Goal: Book appointment/travel/reservation

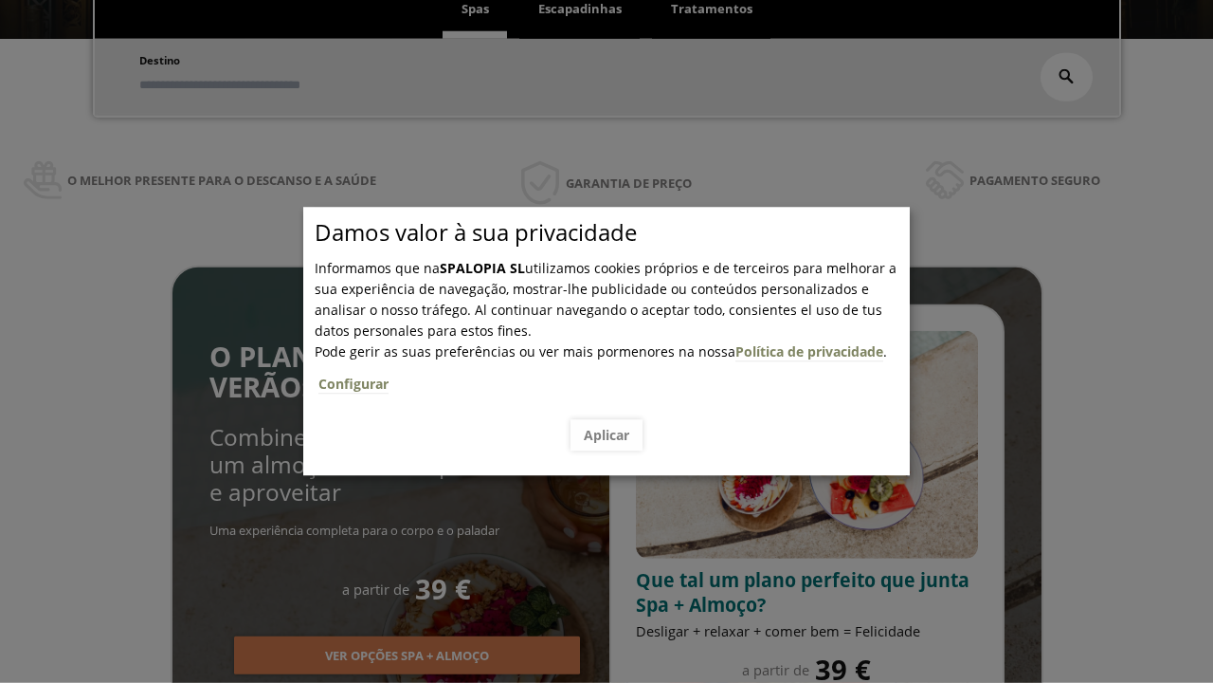
scroll to position [322, 0]
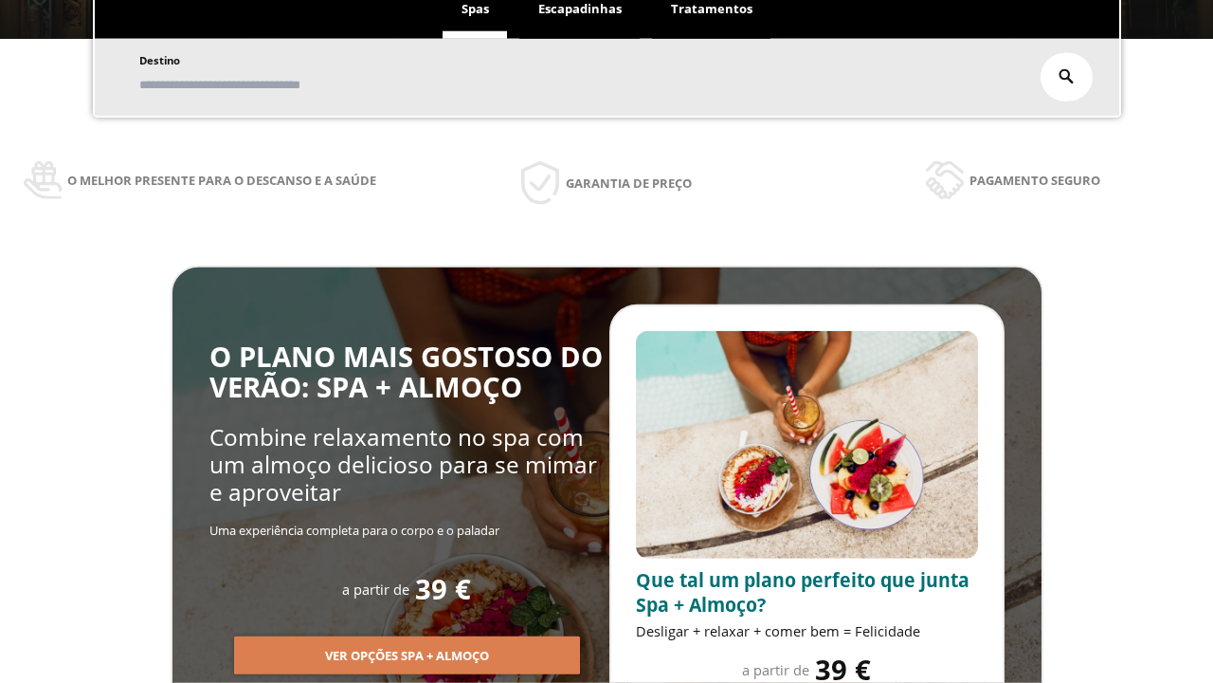
click at [580, 17] on span "Escapadinhas" at bounding box center [579, 8] width 83 height 17
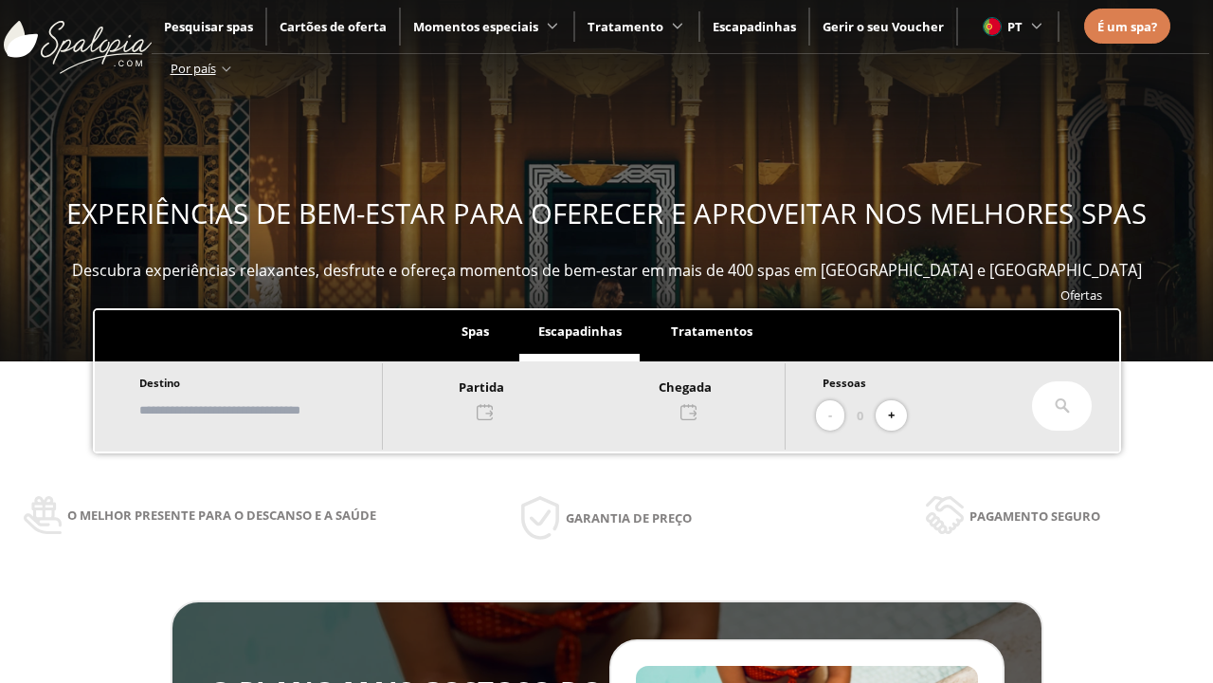
click at [267, 410] on input "text" at bounding box center [252, 409] width 236 height 33
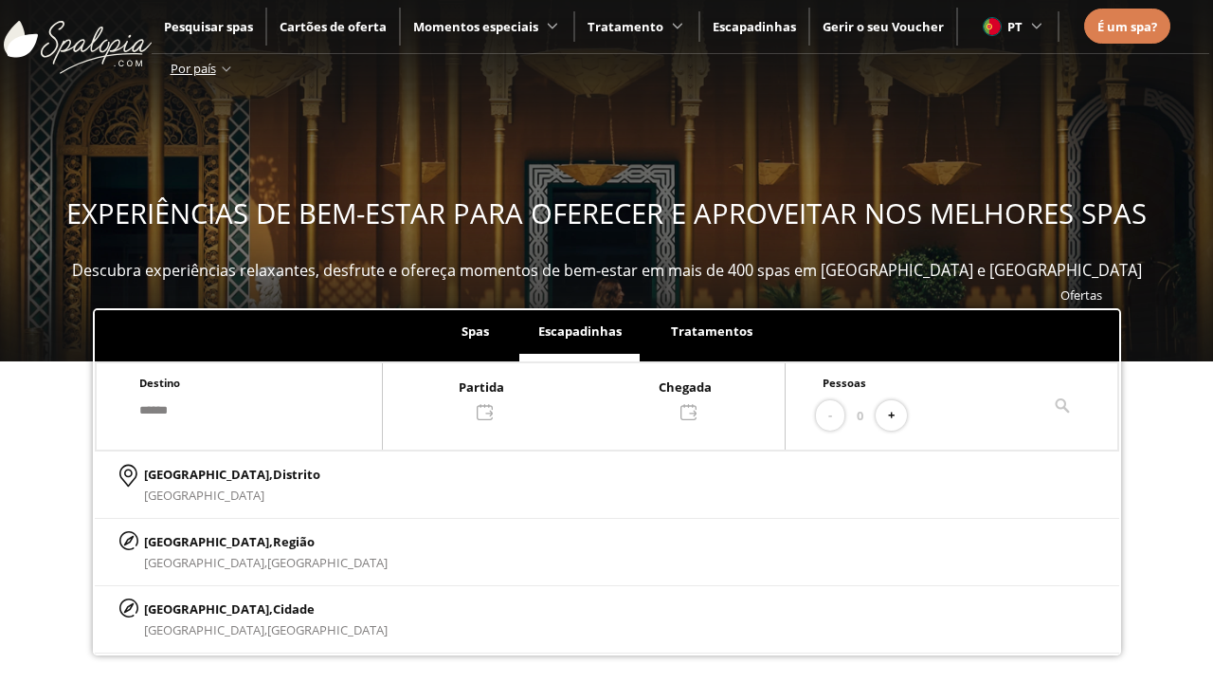
type input "******"
click at [190, 608] on p "[GEOGRAPHIC_DATA], Cidade" at bounding box center [266, 608] width 244 height 21
click at [603, 397] on div at bounding box center [584, 398] width 402 height 46
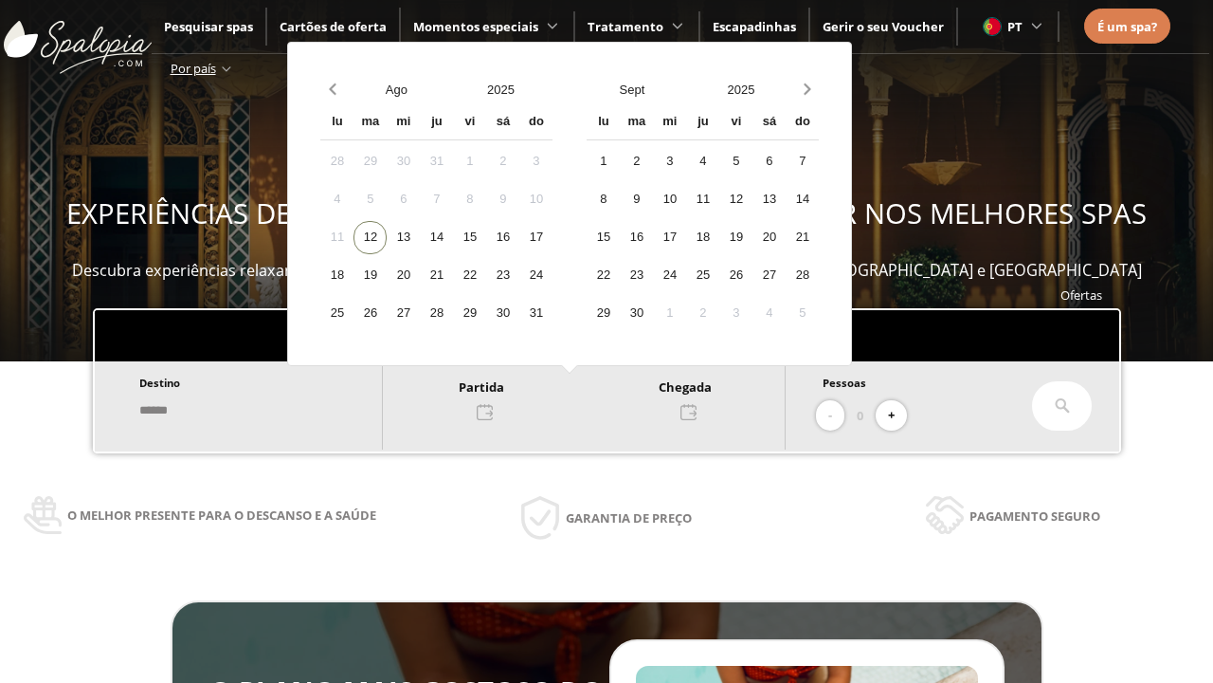
click at [453, 237] on div "14" at bounding box center [436, 237] width 33 height 33
click at [486, 237] on div "15" at bounding box center [469, 237] width 33 height 33
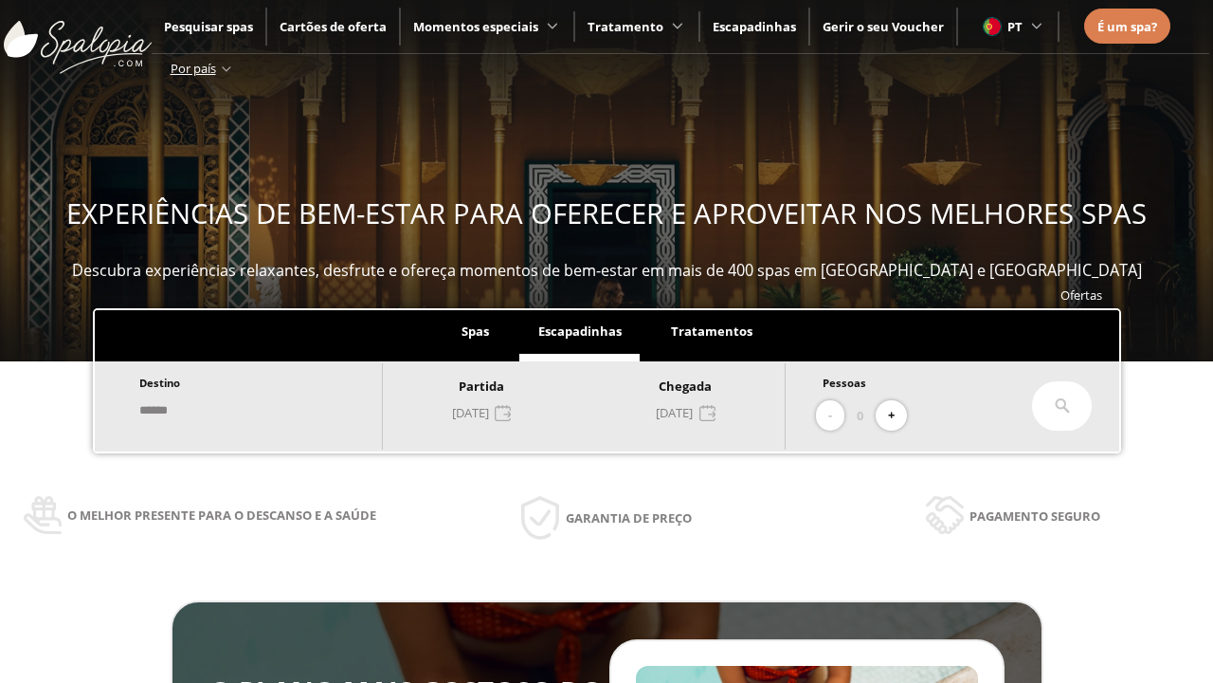
click at [898, 415] on button "+" at bounding box center [891, 415] width 31 height 31
click at [1063, 406] on icon at bounding box center [1062, 405] width 15 height 15
